Goal: Information Seeking & Learning: Learn about a topic

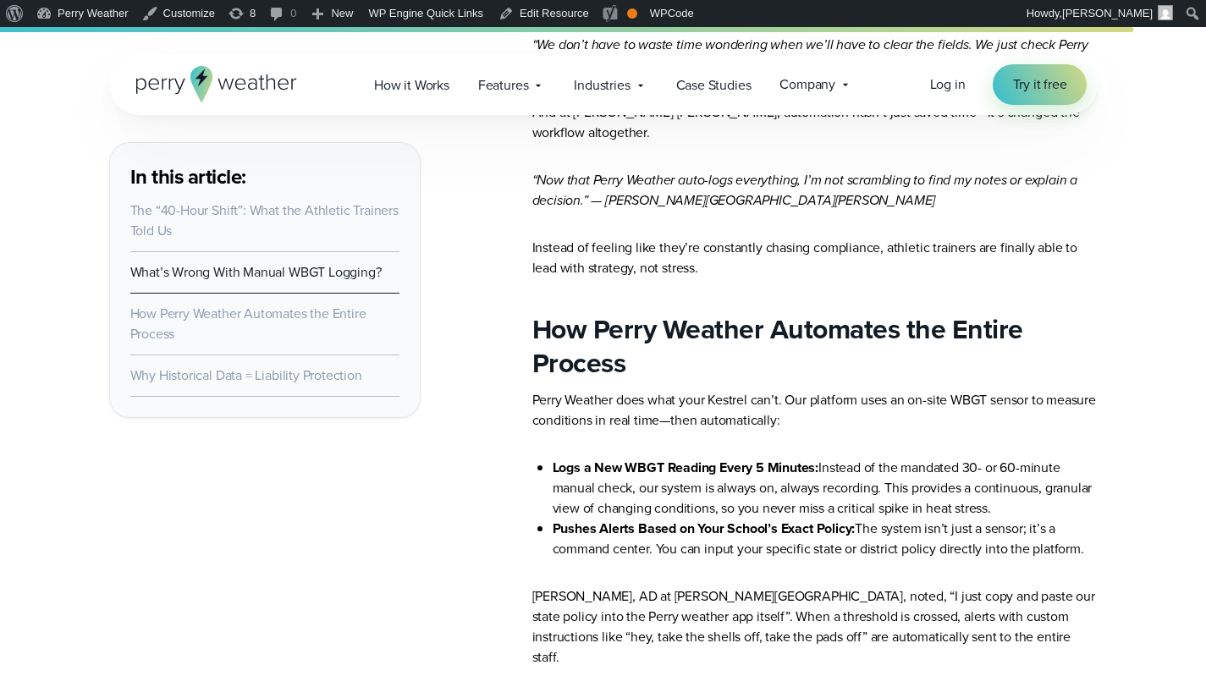
scroll to position [3020, 0]
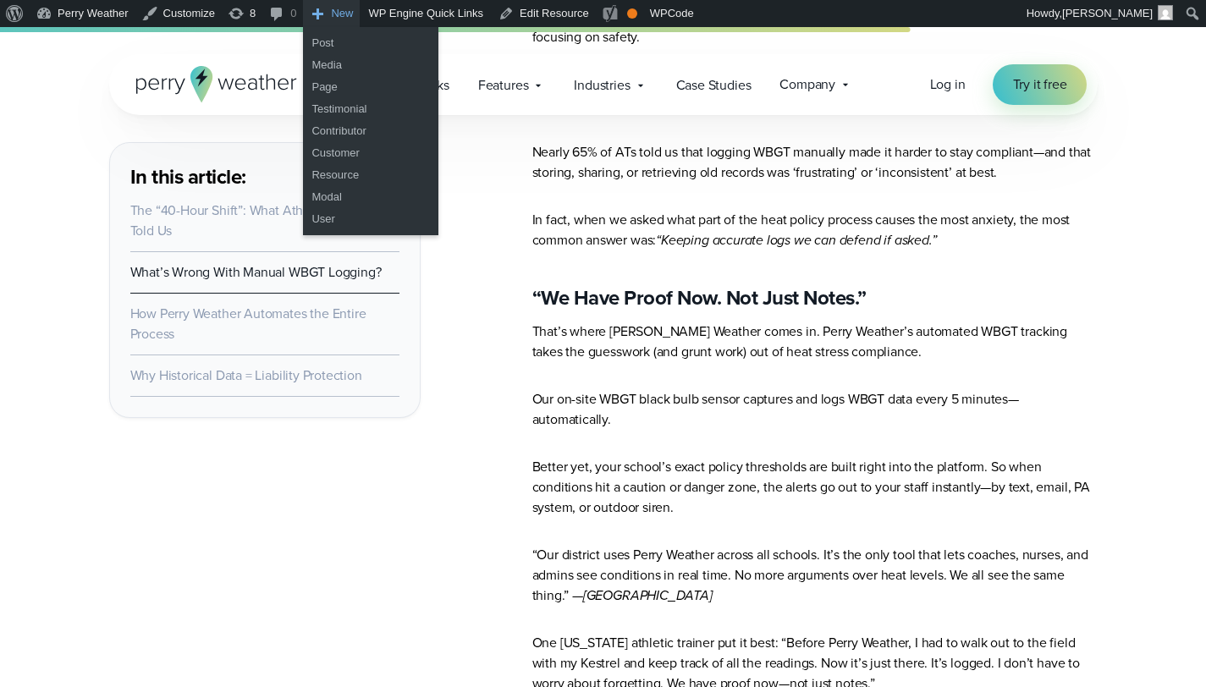
scroll to position [3021, 0]
